Goal: Check status

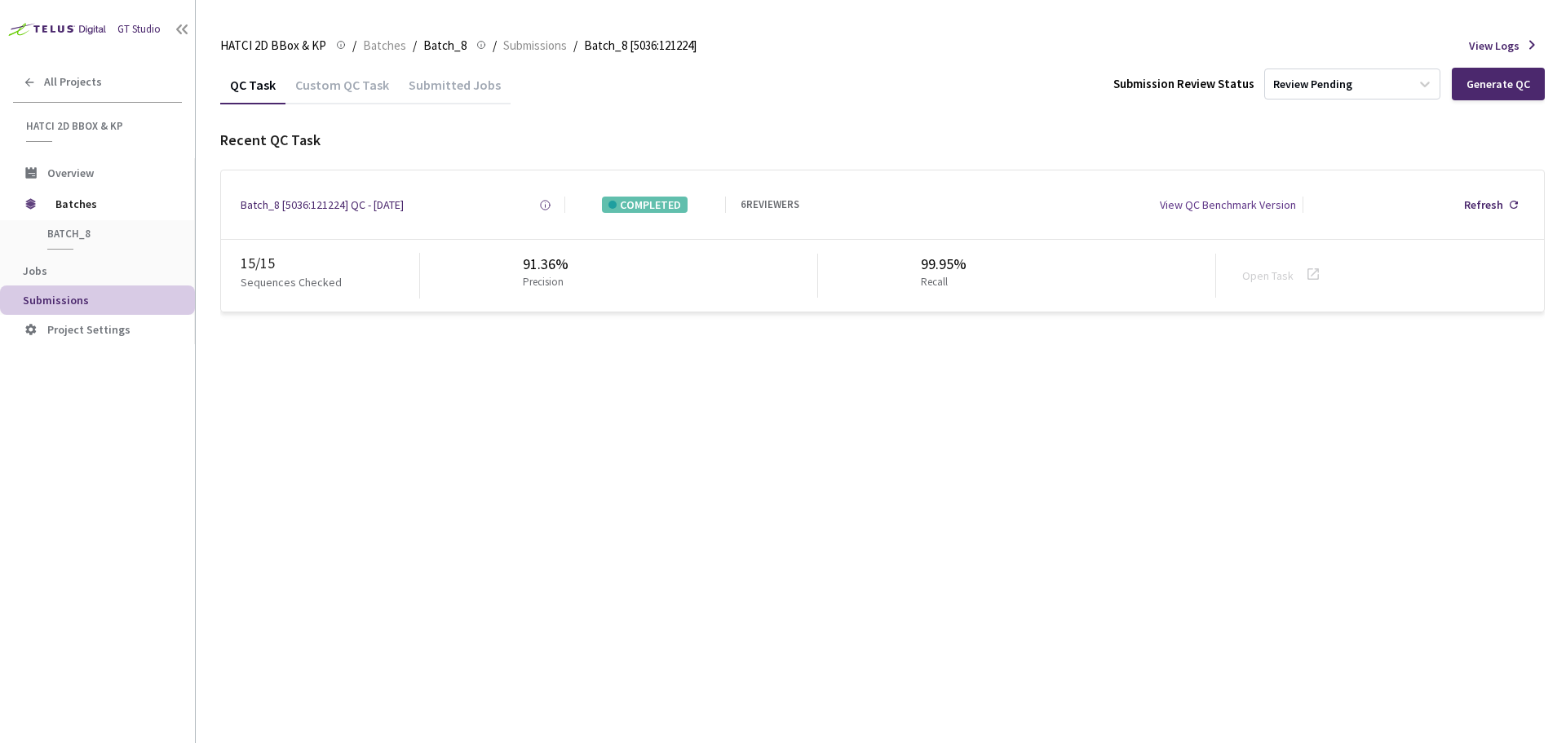
click at [755, 200] on div "6 REVIEWERS" at bounding box center [770, 205] width 59 height 16
click at [1234, 210] on div "View QC Benchmark Version" at bounding box center [1228, 205] width 136 height 16
click at [326, 201] on div "Batch_8 [5036:121224] QC - [DATE]" at bounding box center [322, 205] width 163 height 16
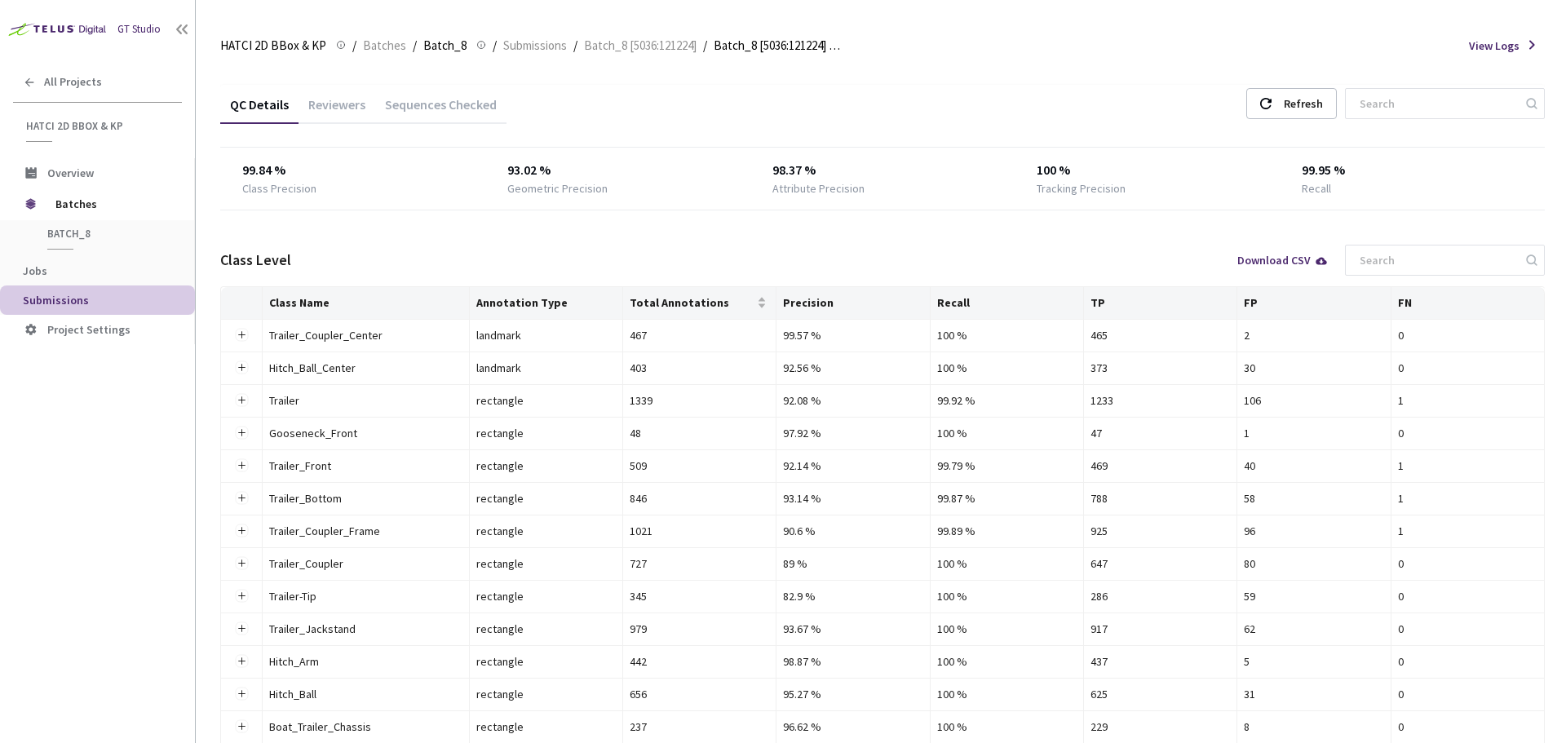
click at [348, 97] on div "Reviewers" at bounding box center [337, 110] width 77 height 28
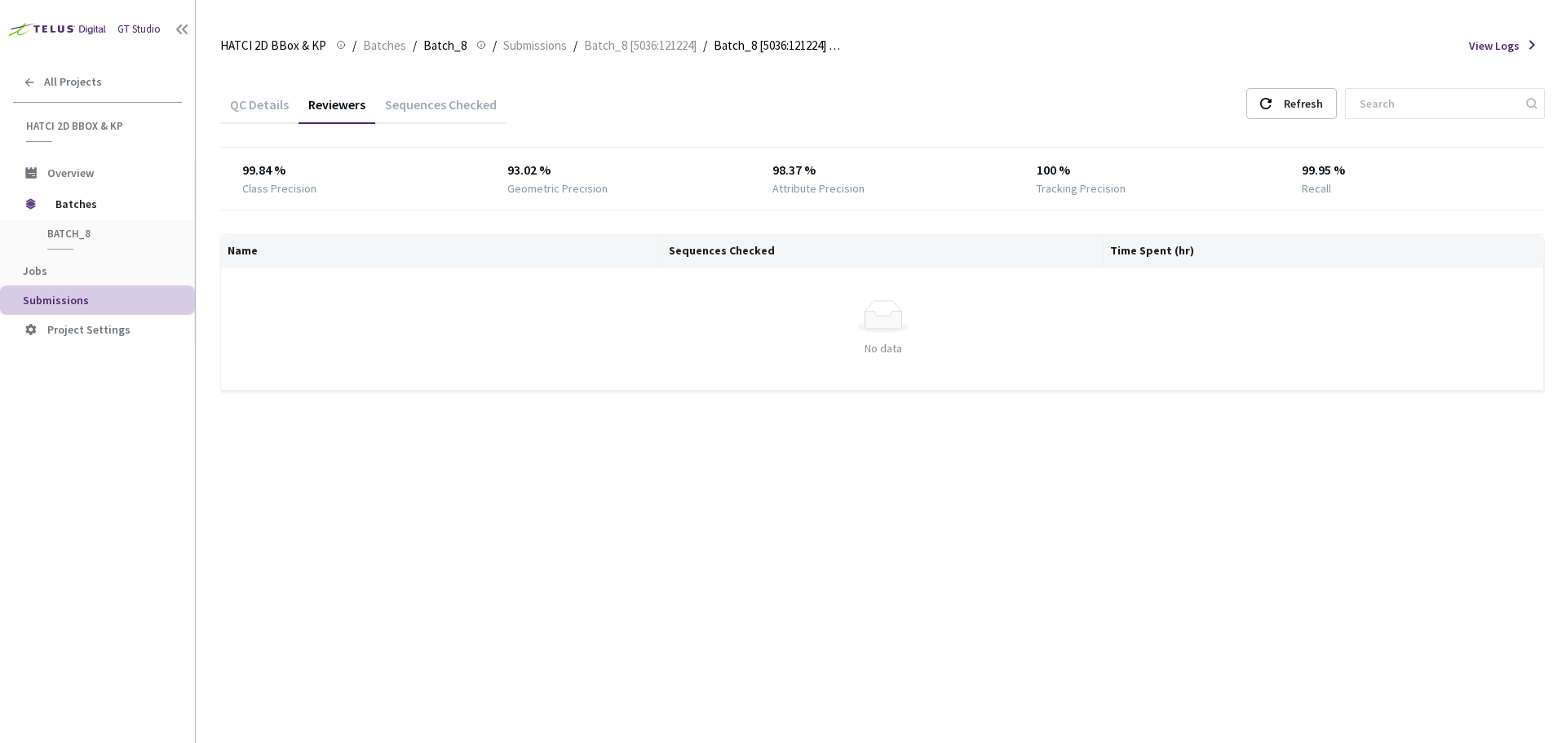
click at [452, 117] on div "Sequences Checked" at bounding box center [440, 110] width 131 height 28
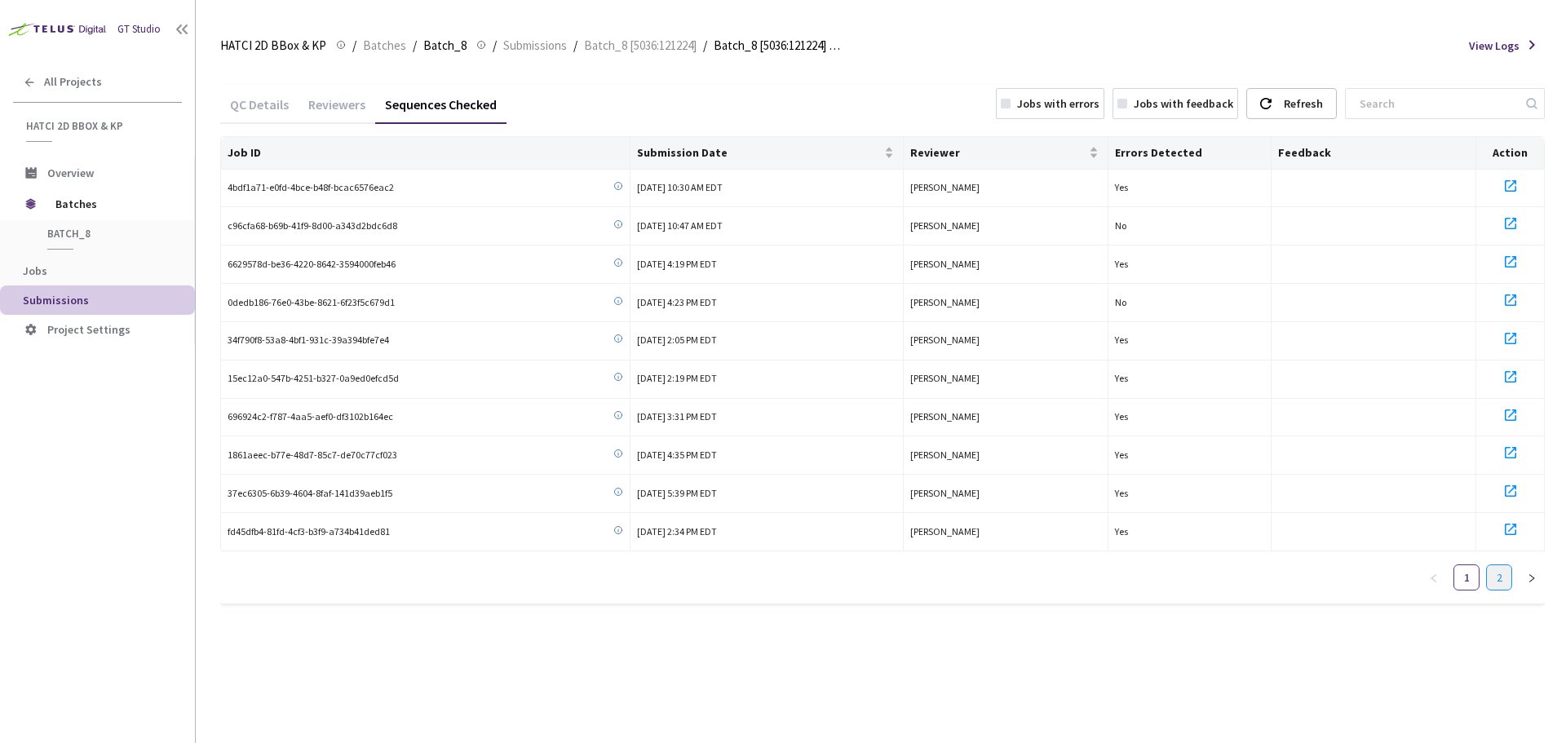
click at [1502, 589] on link "2" at bounding box center [1499, 577] width 24 height 24
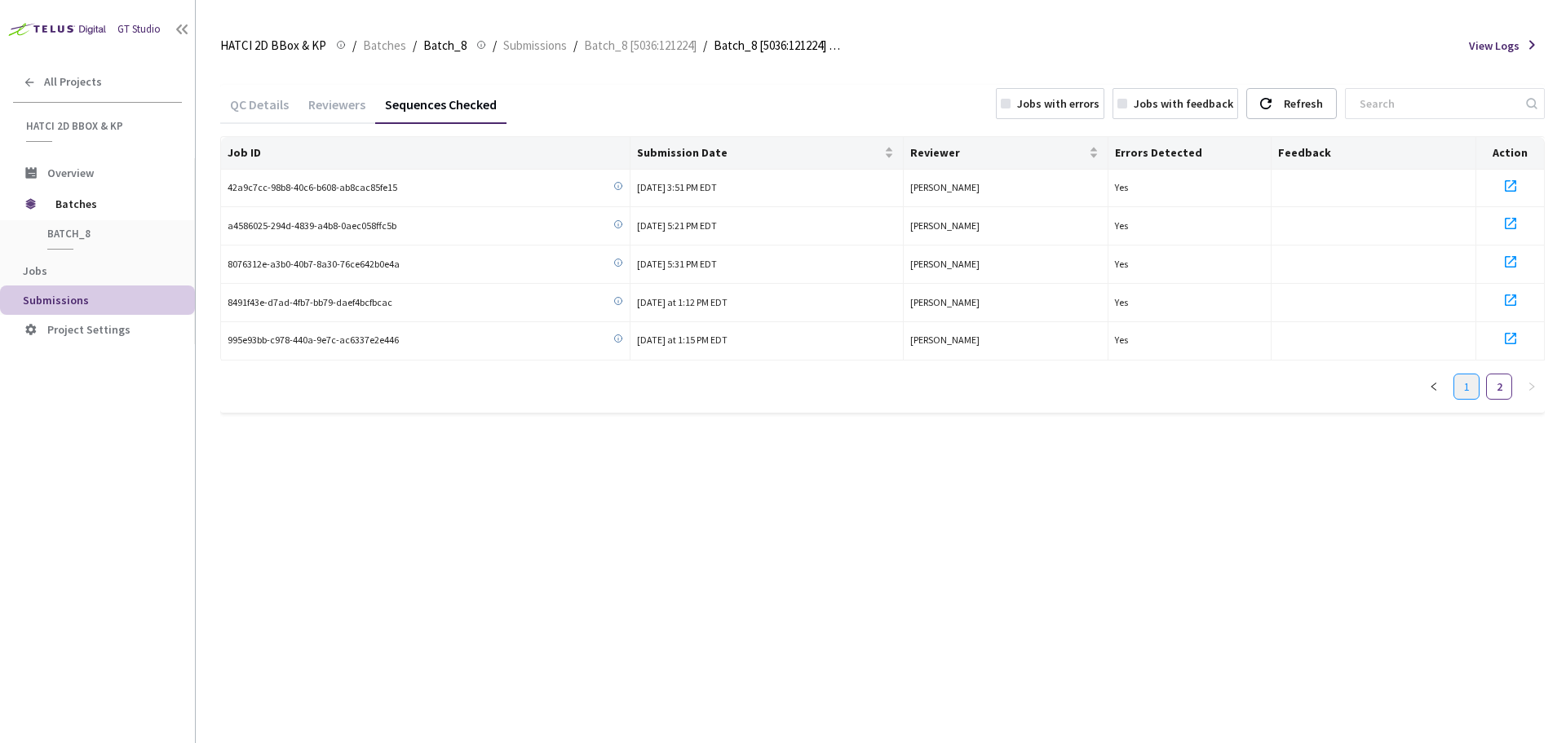
click at [1469, 396] on link "1" at bounding box center [1467, 386] width 24 height 24
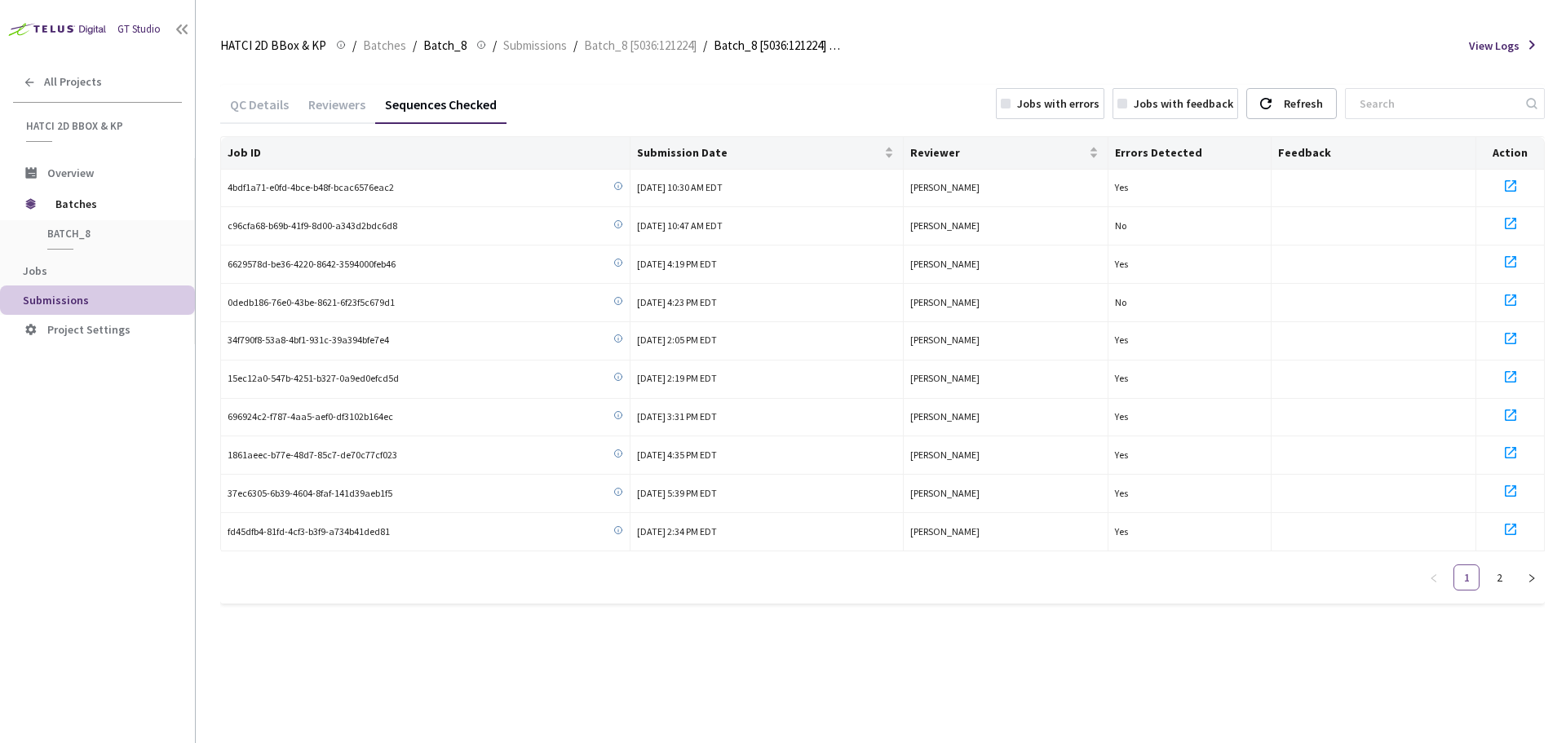
click at [1475, 587] on link "1" at bounding box center [1467, 577] width 24 height 24
click at [436, 45] on span "Batch_8" at bounding box center [444, 46] width 43 height 20
click at [385, 44] on span "Batches" at bounding box center [384, 46] width 43 height 20
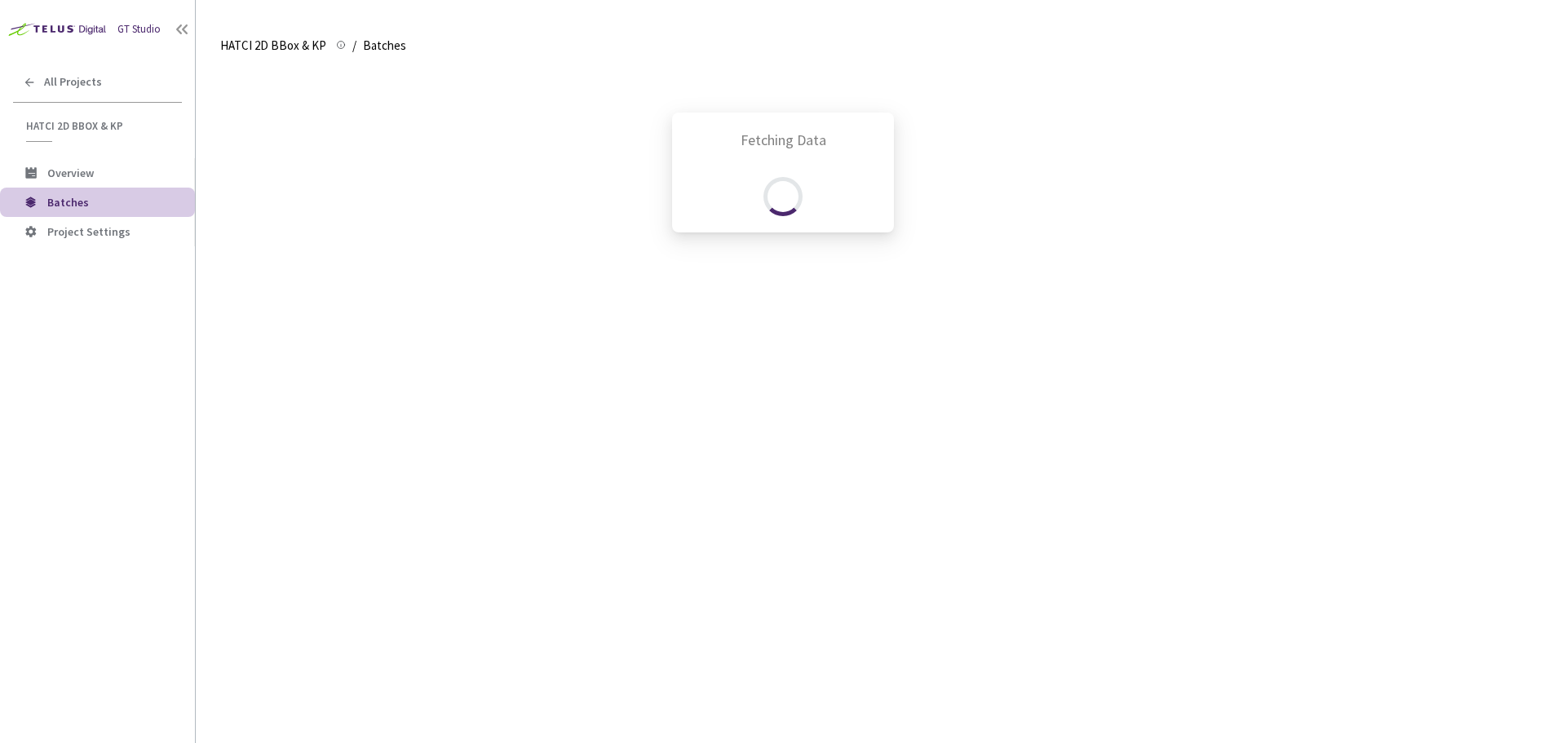
scroll to position [798, 0]
